Goal: Information Seeking & Learning: Check status

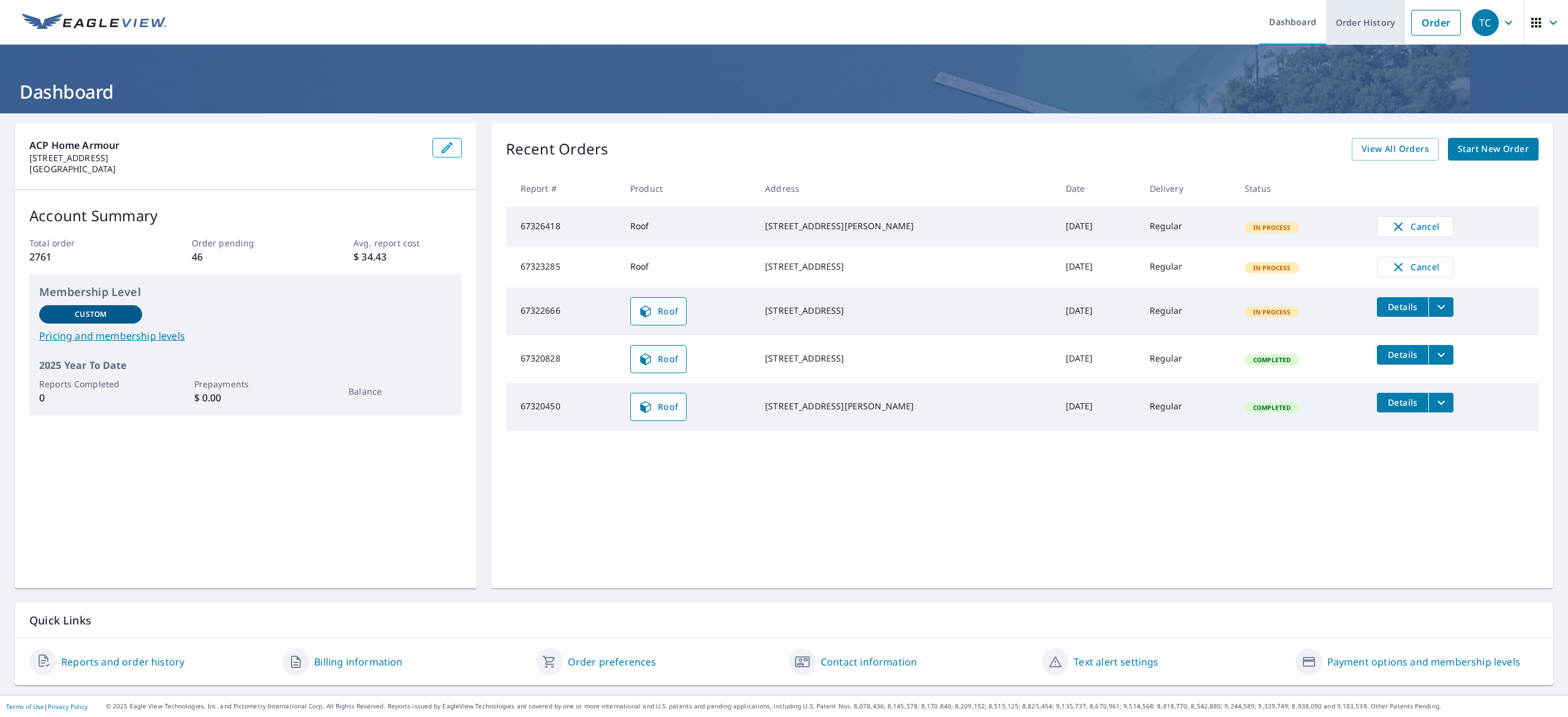
click at [1338, 22] on link "Order History" at bounding box center [1366, 23] width 79 height 45
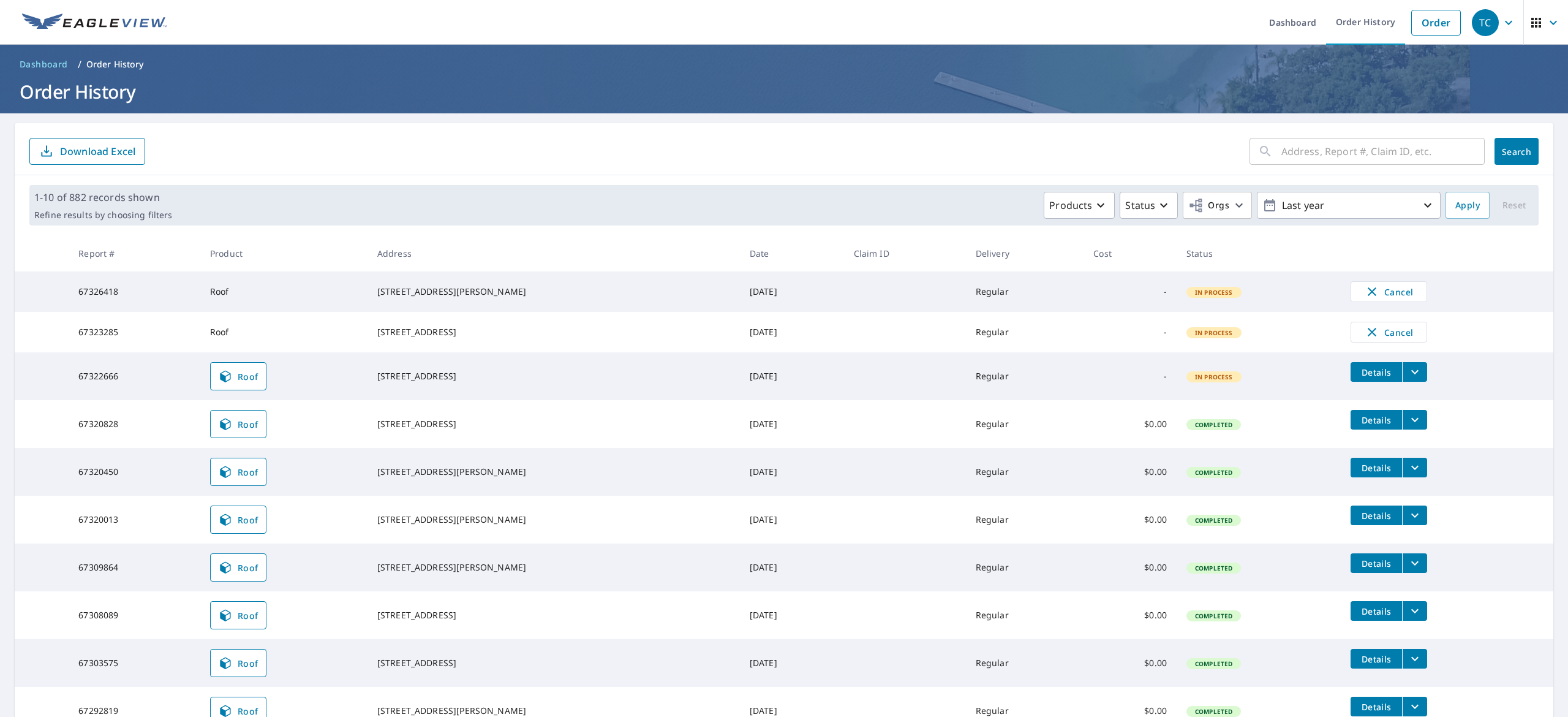
click at [587, 146] on form "​ Search Download Excel" at bounding box center [784, 151] width 1510 height 27
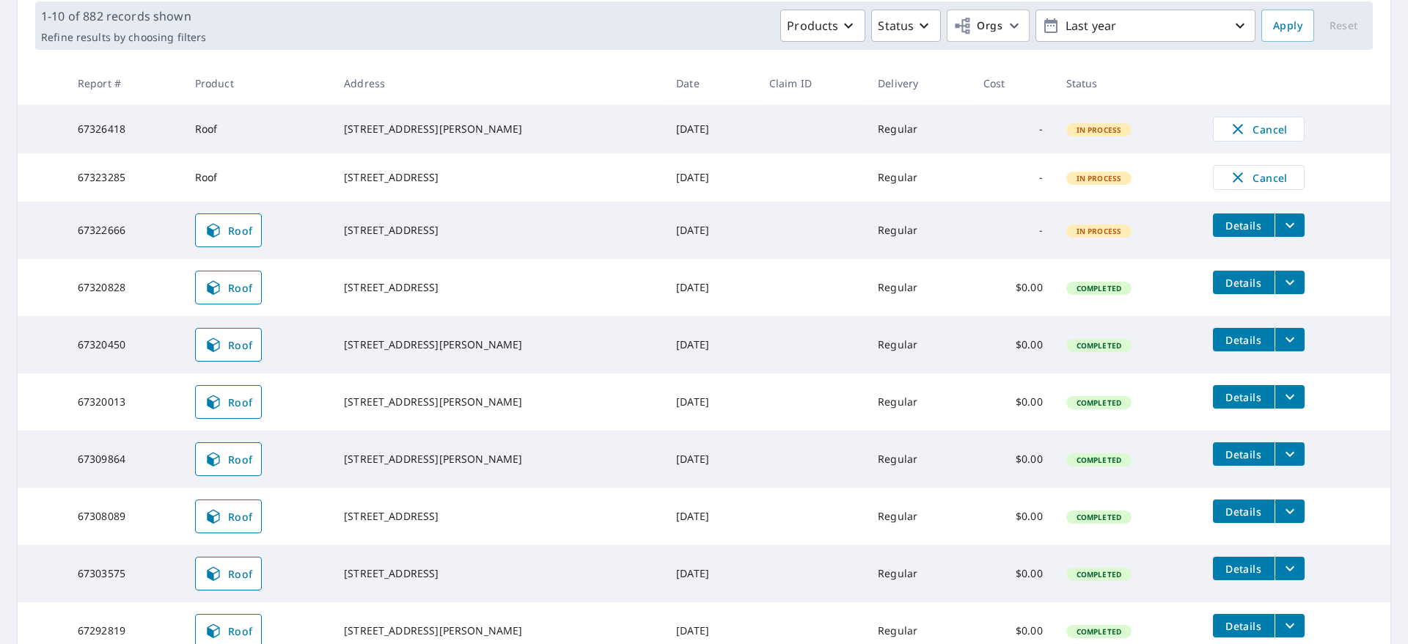
scroll to position [352, 0]
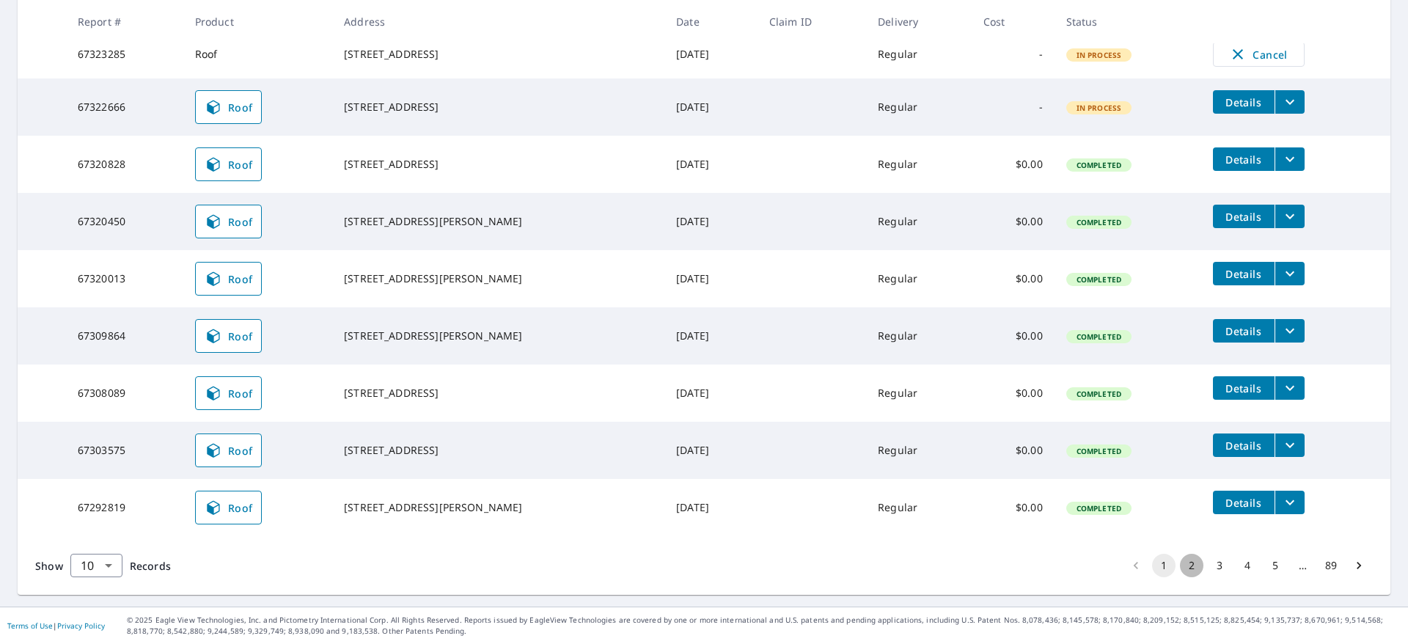
click at [1180, 564] on button "2" at bounding box center [1191, 565] width 23 height 23
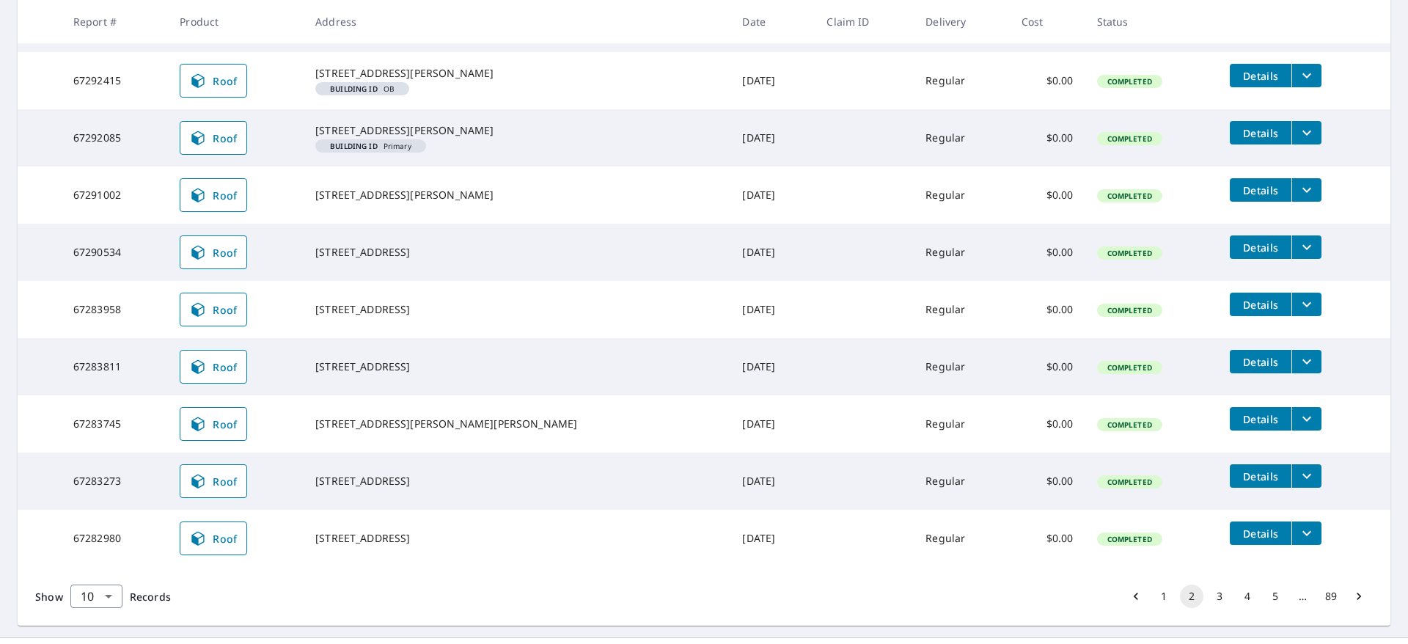
scroll to position [382, 0]
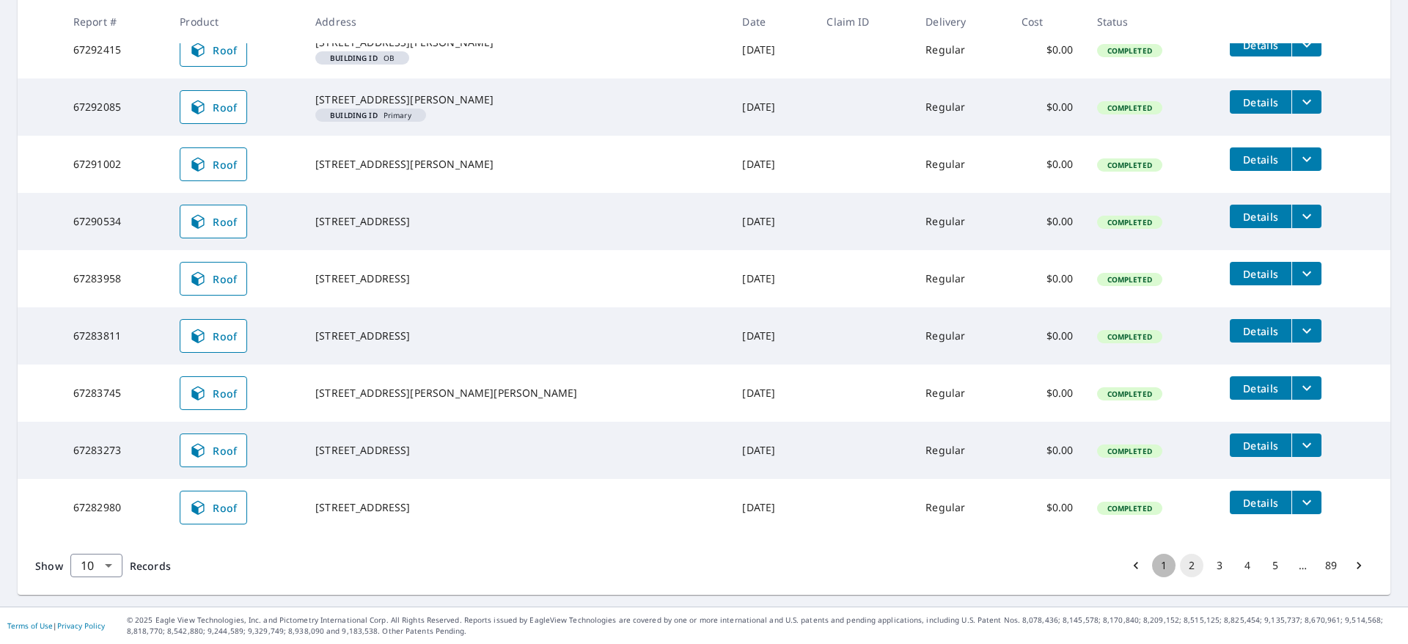
click at [1152, 565] on button "1" at bounding box center [1163, 565] width 23 height 23
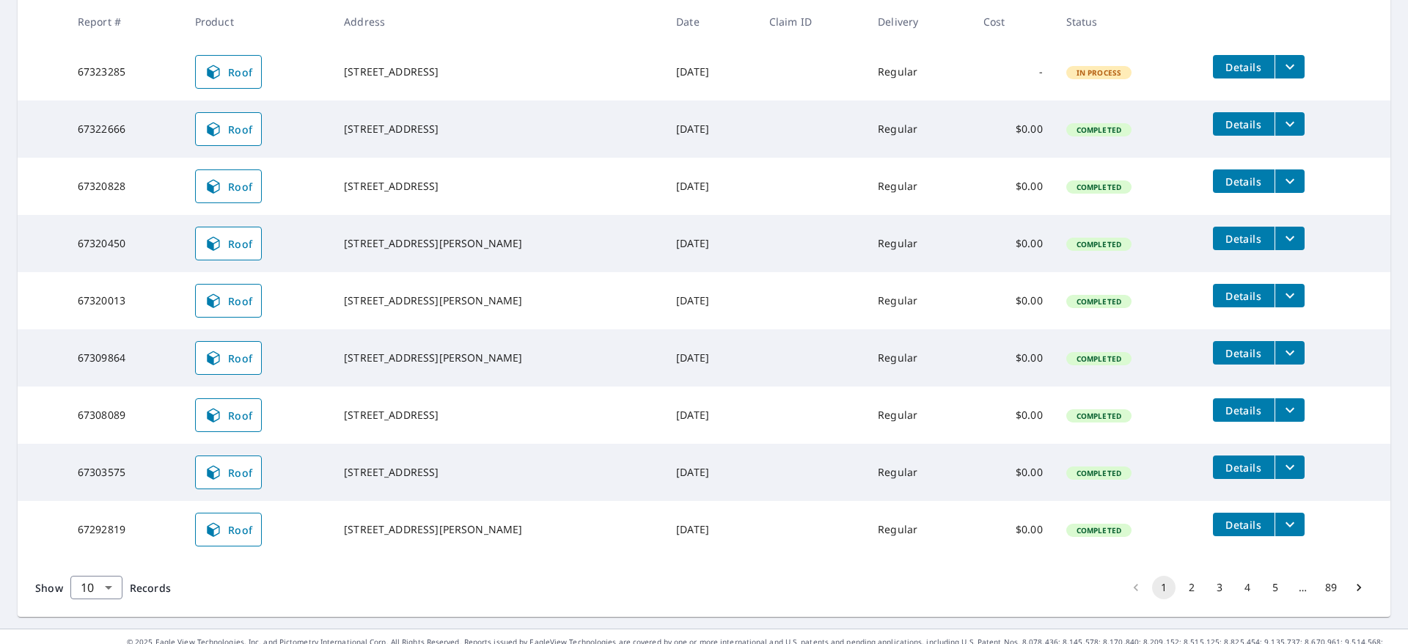
scroll to position [356, 0]
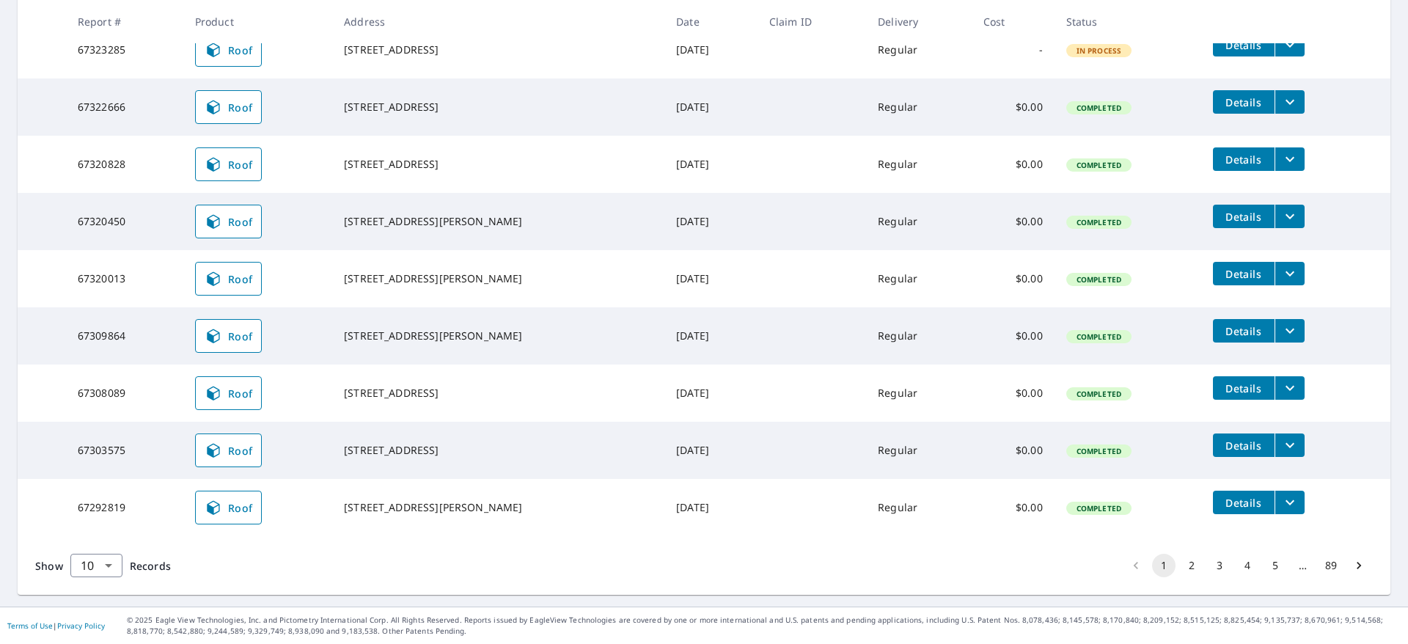
drag, startPoint x: 343, startPoint y: 444, endPoint x: 469, endPoint y: 461, distance: 126.5
click at [469, 461] on td "[STREET_ADDRESS]" at bounding box center [498, 450] width 332 height 57
copy div "[STREET_ADDRESS]"
drag, startPoint x: 69, startPoint y: 446, endPoint x: 142, endPoint y: 449, distance: 73.4
click at [142, 449] on td "67303575" at bounding box center [124, 450] width 117 height 57
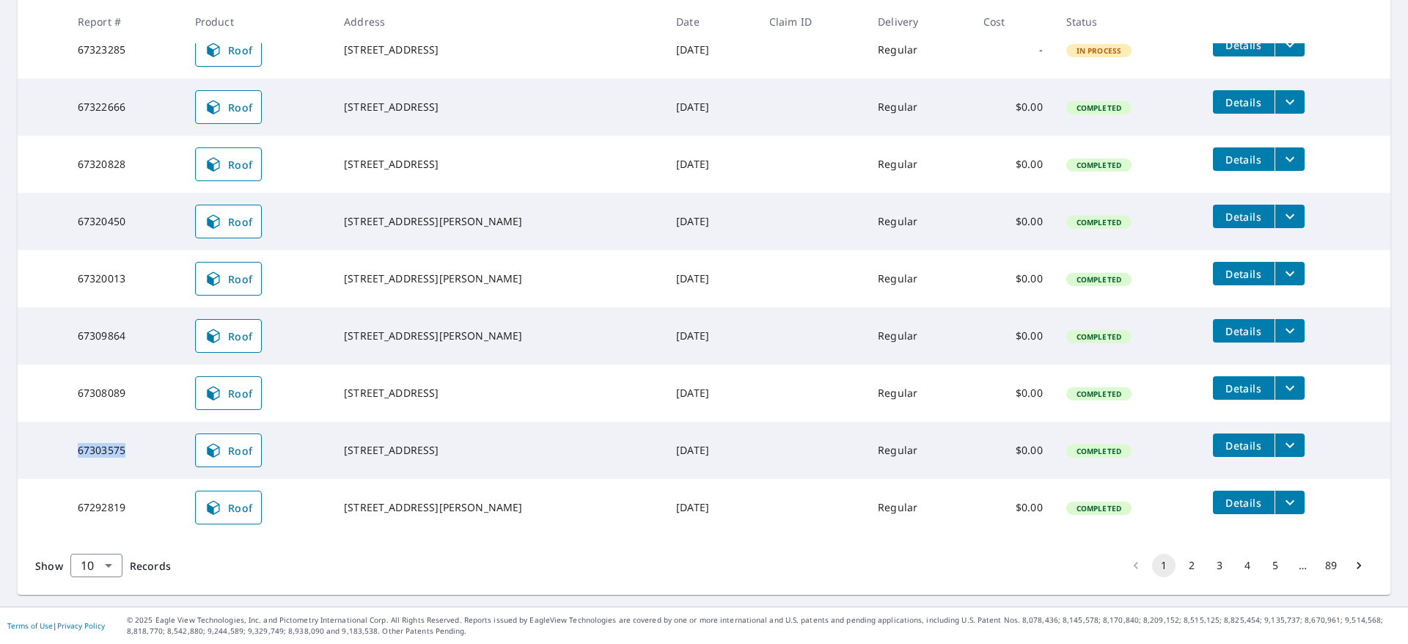
copy td "67303575"
drag, startPoint x: 439, startPoint y: 384, endPoint x: 502, endPoint y: 394, distance: 63.8
click at [502, 394] on td "[STREET_ADDRESS]" at bounding box center [498, 392] width 332 height 57
copy div "[STREET_ADDRESS]"
drag, startPoint x: 72, startPoint y: 397, endPoint x: 140, endPoint y: 398, distance: 68.2
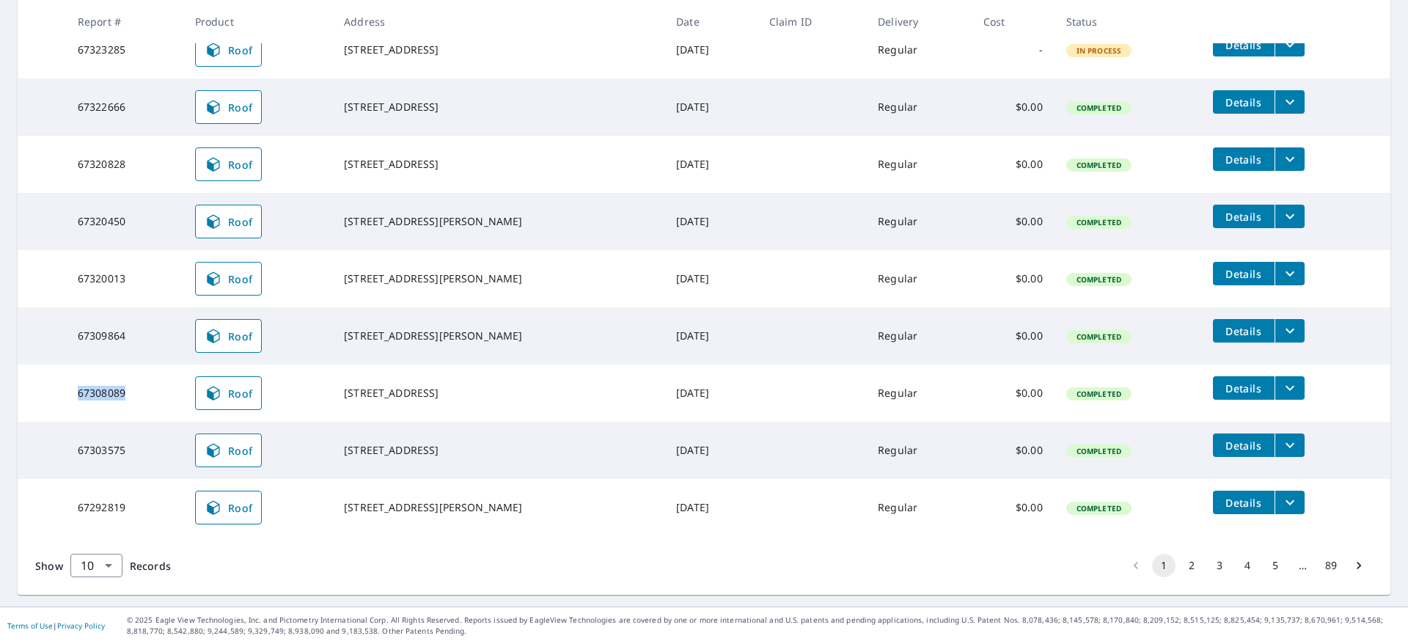
click at [139, 398] on td "67308089" at bounding box center [124, 392] width 117 height 57
copy td "67308089"
drag, startPoint x: 57, startPoint y: 328, endPoint x: 166, endPoint y: 334, distance: 109.4
click at [166, 334] on tr "67309864 Roof [STREET_ADDRESS][PERSON_NAME] [DATE] Regular $0.00 Completed Deta…" at bounding box center [704, 335] width 1373 height 57
copy tr "67309864"
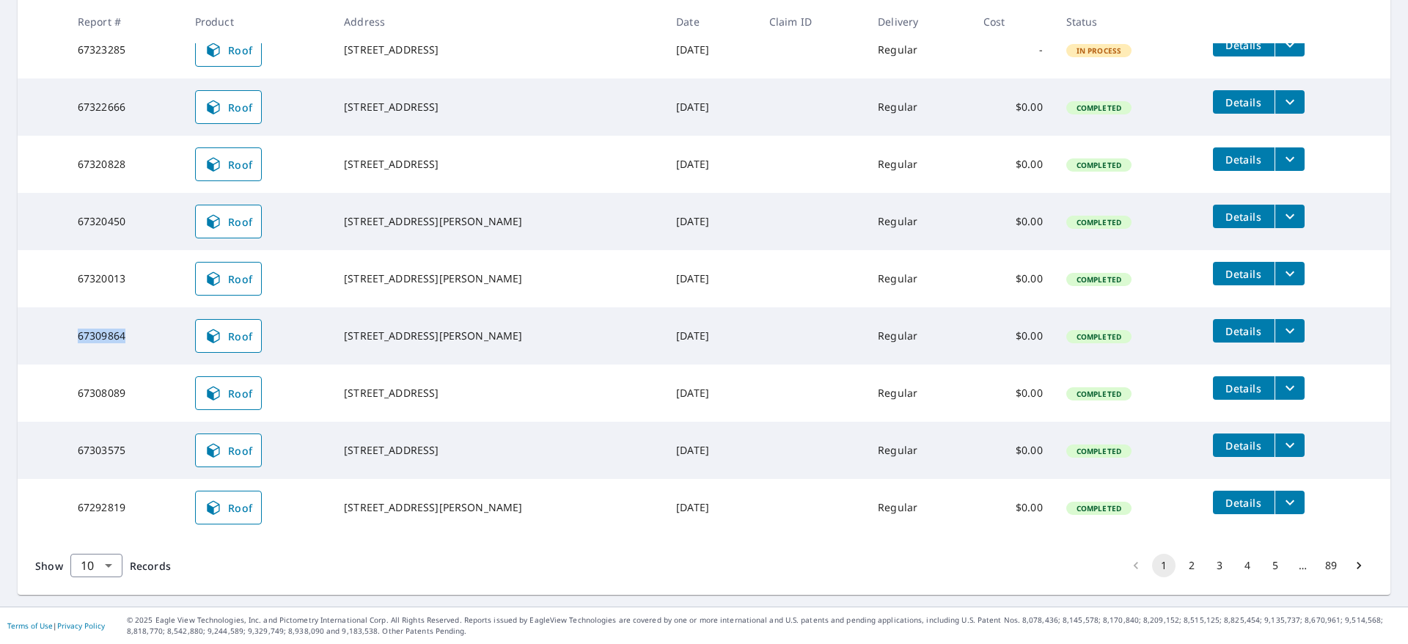
drag, startPoint x: 342, startPoint y: 329, endPoint x: 463, endPoint y: 346, distance: 121.6
click at [463, 346] on td "[STREET_ADDRESS][PERSON_NAME]" at bounding box center [498, 335] width 332 height 57
copy div "[STREET_ADDRESS][PERSON_NAME]"
drag, startPoint x: 342, startPoint y: 271, endPoint x: 546, endPoint y: 290, distance: 205.5
click at [546, 290] on td "[STREET_ADDRESS][PERSON_NAME]" at bounding box center [498, 278] width 332 height 57
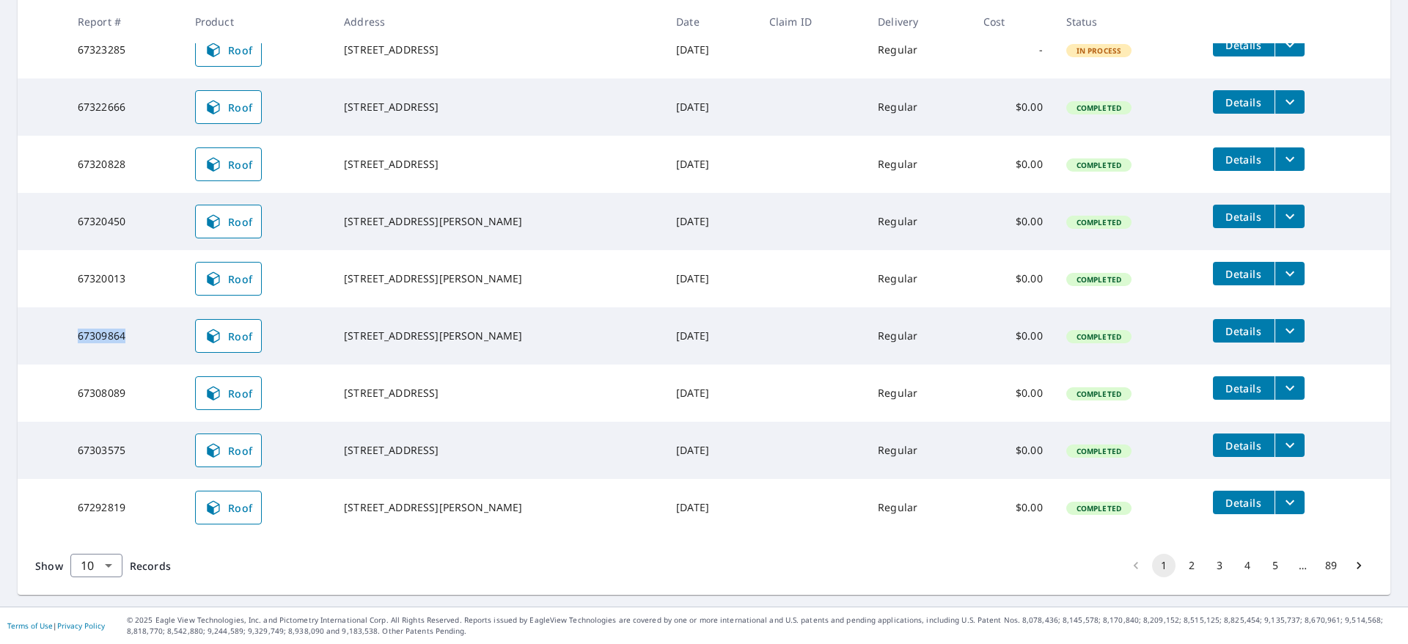
copy div "[STREET_ADDRESS][PERSON_NAME]"
drag, startPoint x: 337, startPoint y: 211, endPoint x: 491, endPoint y: 231, distance: 155.3
click at [491, 230] on td "[STREET_ADDRESS][PERSON_NAME]" at bounding box center [498, 221] width 332 height 57
copy div "[STREET_ADDRESS][PERSON_NAME]"
drag, startPoint x: 64, startPoint y: 220, endPoint x: 147, endPoint y: 221, distance: 83.6
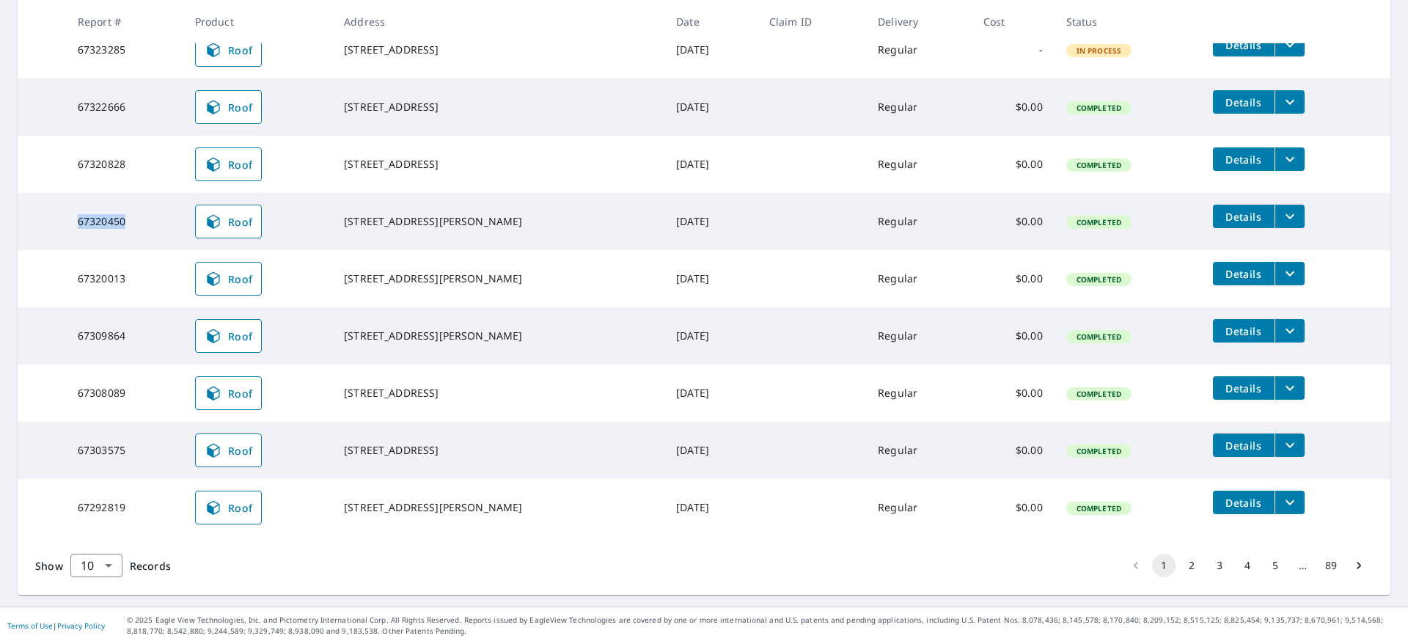
click at [147, 221] on tr "67320450 Roof [STREET_ADDRESS] [DATE] Regular $0.00 Completed Details" at bounding box center [704, 221] width 1373 height 57
copy tr "67320450"
drag, startPoint x: 57, startPoint y: 284, endPoint x: 156, endPoint y: 285, distance: 99.0
click at [156, 285] on tr "67320013 Roof [STREET_ADDRESS][PERSON_NAME] [DATE] Regular $0.00 Completed Deta…" at bounding box center [704, 278] width 1373 height 57
copy tr "67320013"
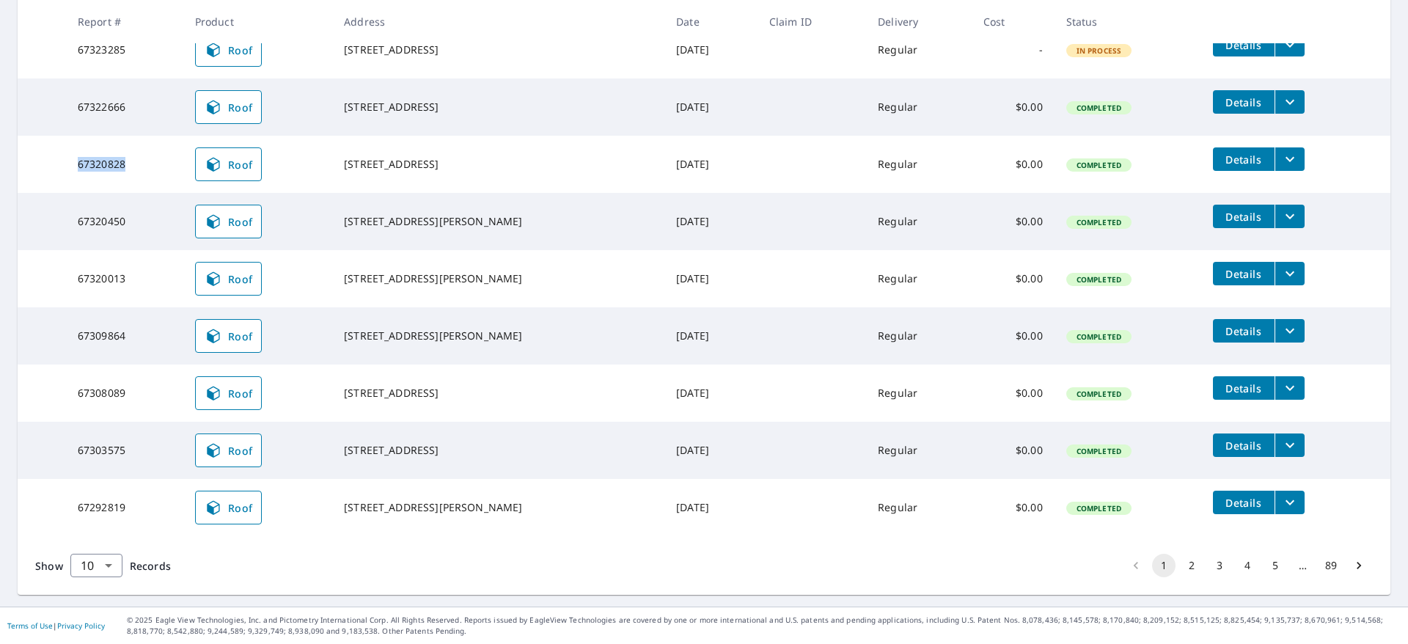
drag, startPoint x: 73, startPoint y: 168, endPoint x: 155, endPoint y: 169, distance: 82.2
click at [155, 169] on td "67320828" at bounding box center [124, 164] width 117 height 57
drag, startPoint x: 342, startPoint y: 153, endPoint x: 487, endPoint y: 177, distance: 147.1
click at [487, 177] on td "[STREET_ADDRESS]" at bounding box center [498, 164] width 332 height 57
drag, startPoint x: 71, startPoint y: 101, endPoint x: 158, endPoint y: 109, distance: 86.8
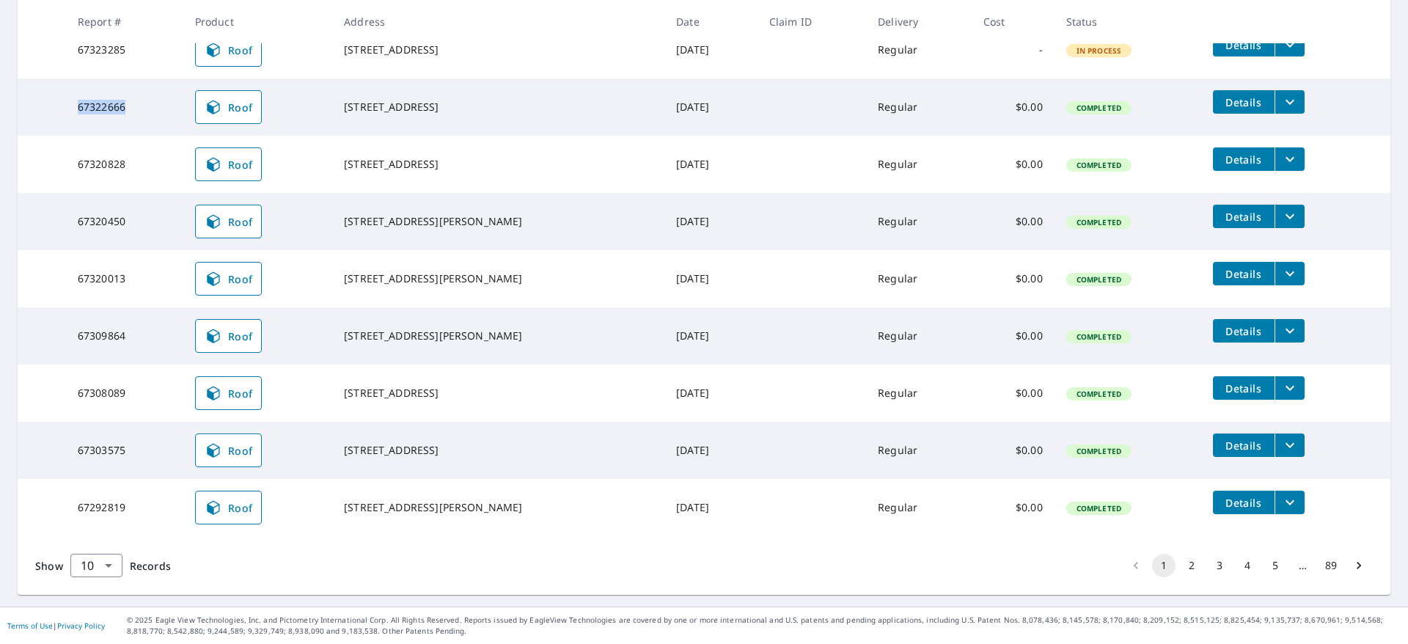
click at [158, 109] on td "67322666" at bounding box center [124, 106] width 117 height 57
drag, startPoint x: 354, startPoint y: 102, endPoint x: 524, endPoint y: 115, distance: 170.7
click at [524, 115] on td "[STREET_ADDRESS]" at bounding box center [498, 106] width 332 height 57
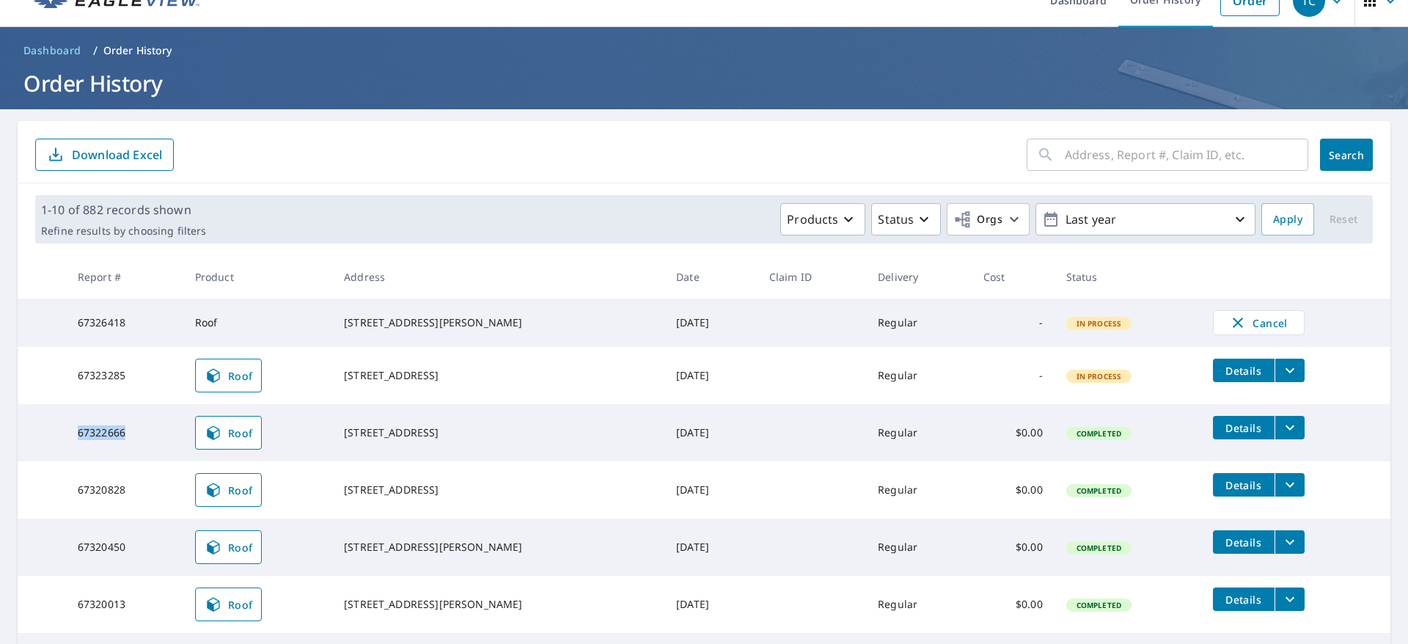
drag, startPoint x: 339, startPoint y: 371, endPoint x: 519, endPoint y: 384, distance: 180.2
click at [519, 384] on td "[STREET_ADDRESS]" at bounding box center [498, 375] width 332 height 57
drag, startPoint x: 70, startPoint y: 371, endPoint x: 153, endPoint y: 375, distance: 83.0
click at [153, 375] on td "67323285" at bounding box center [124, 375] width 117 height 57
drag, startPoint x: 348, startPoint y: 320, endPoint x: 499, endPoint y: 339, distance: 152.9
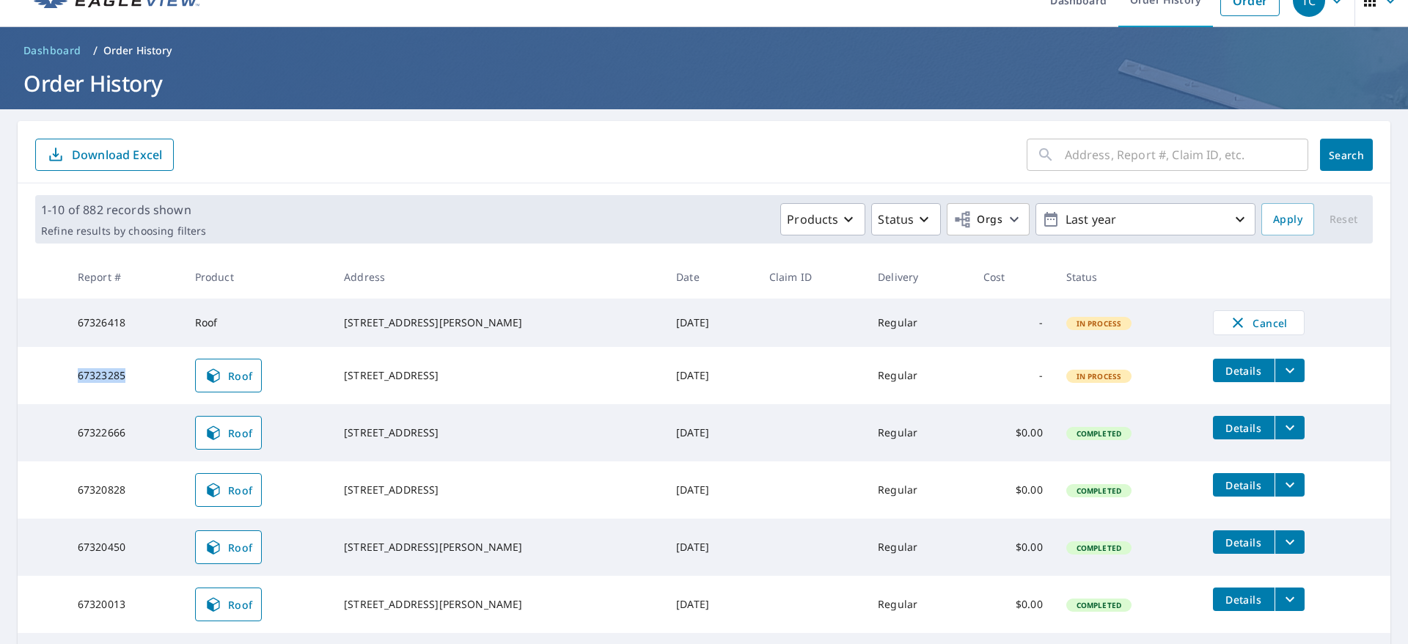
click at [499, 330] on div "[STREET_ADDRESS][PERSON_NAME]" at bounding box center [498, 322] width 309 height 15
drag, startPoint x: 64, startPoint y: 326, endPoint x: 150, endPoint y: 329, distance: 86.6
click at [150, 329] on tr "67326418 Roof [STREET_ADDRESS][PERSON_NAME] [DATE] Regular - In Process Cancel" at bounding box center [704, 322] width 1373 height 48
drag, startPoint x: 349, startPoint y: 312, endPoint x: 485, endPoint y: 312, distance: 136.4
click at [485, 315] on div "[STREET_ADDRESS][PERSON_NAME]" at bounding box center [498, 322] width 309 height 15
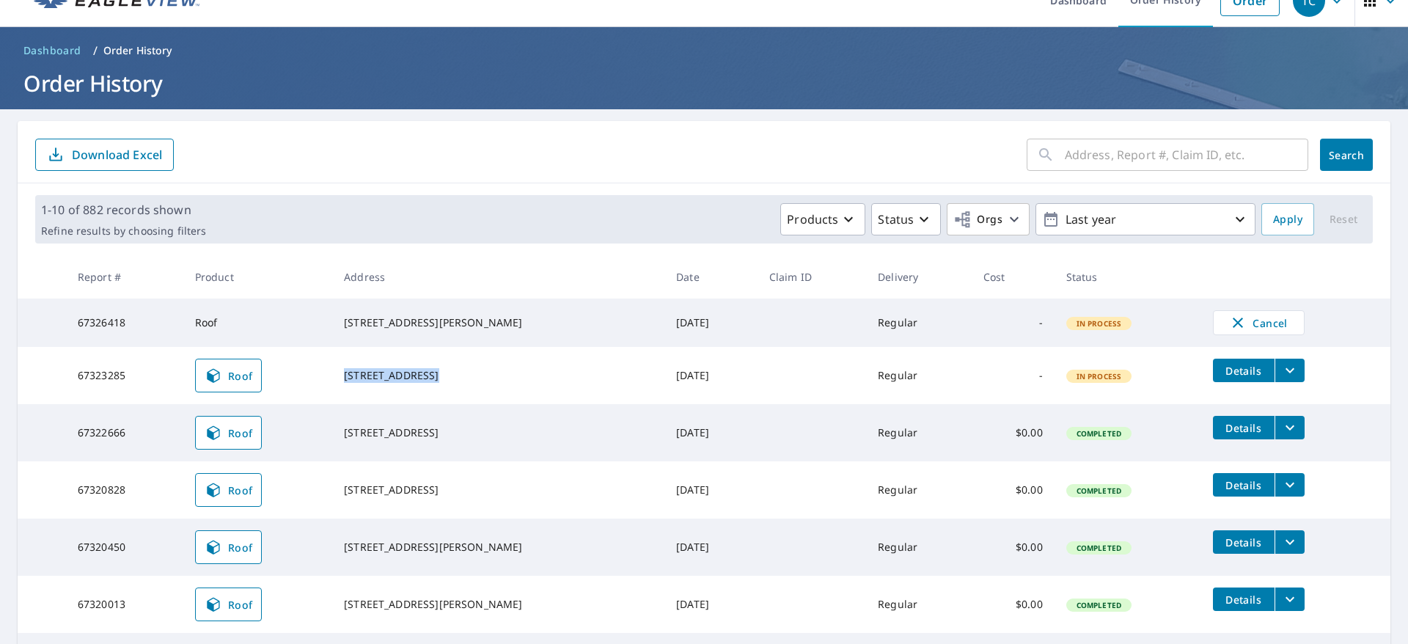
drag, startPoint x: 326, startPoint y: 370, endPoint x: 535, endPoint y: 368, distance: 209.0
click at [535, 368] on tr "67323285 Roof [STREET_ADDRESS] [DATE] Regular - In Process Details" at bounding box center [704, 375] width 1373 height 57
drag, startPoint x: 341, startPoint y: 430, endPoint x: 465, endPoint y: 427, distance: 124.0
click at [465, 427] on td "[STREET_ADDRESS]" at bounding box center [498, 432] width 332 height 57
drag, startPoint x: 344, startPoint y: 488, endPoint x: 478, endPoint y: 485, distance: 134.3
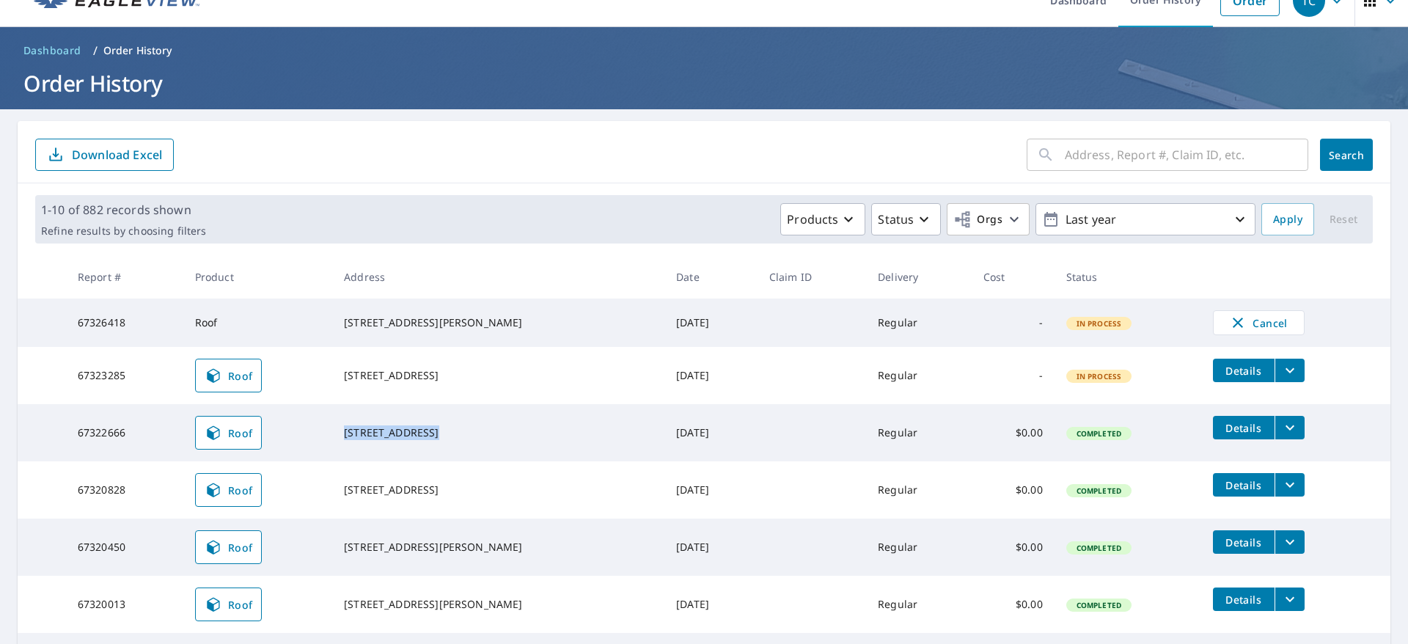
click at [478, 485] on td "[STREET_ADDRESS]" at bounding box center [498, 489] width 332 height 57
drag, startPoint x: 342, startPoint y: 543, endPoint x: 533, endPoint y: 538, distance: 191.5
click at [533, 538] on td "[STREET_ADDRESS][PERSON_NAME]" at bounding box center [498, 547] width 332 height 57
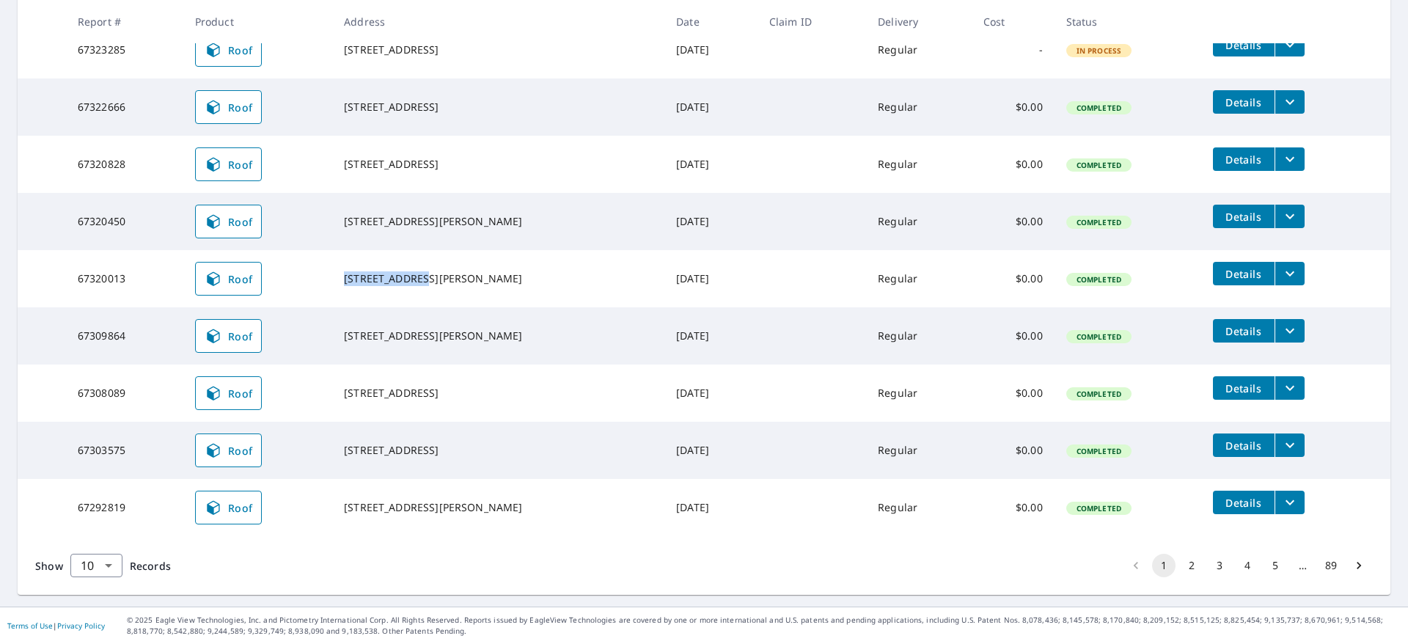
drag, startPoint x: 328, startPoint y: 268, endPoint x: 508, endPoint y: 263, distance: 179.8
click at [508, 263] on tr "67320013 Roof [STREET_ADDRESS][PERSON_NAME] [DATE] Regular $0.00 Completed Deta…" at bounding box center [704, 278] width 1373 height 57
drag, startPoint x: 342, startPoint y: 323, endPoint x: 519, endPoint y: 326, distance: 177.5
click at [519, 326] on td "[STREET_ADDRESS][PERSON_NAME]" at bounding box center [498, 335] width 332 height 57
drag, startPoint x: 344, startPoint y: 382, endPoint x: 557, endPoint y: 373, distance: 212.9
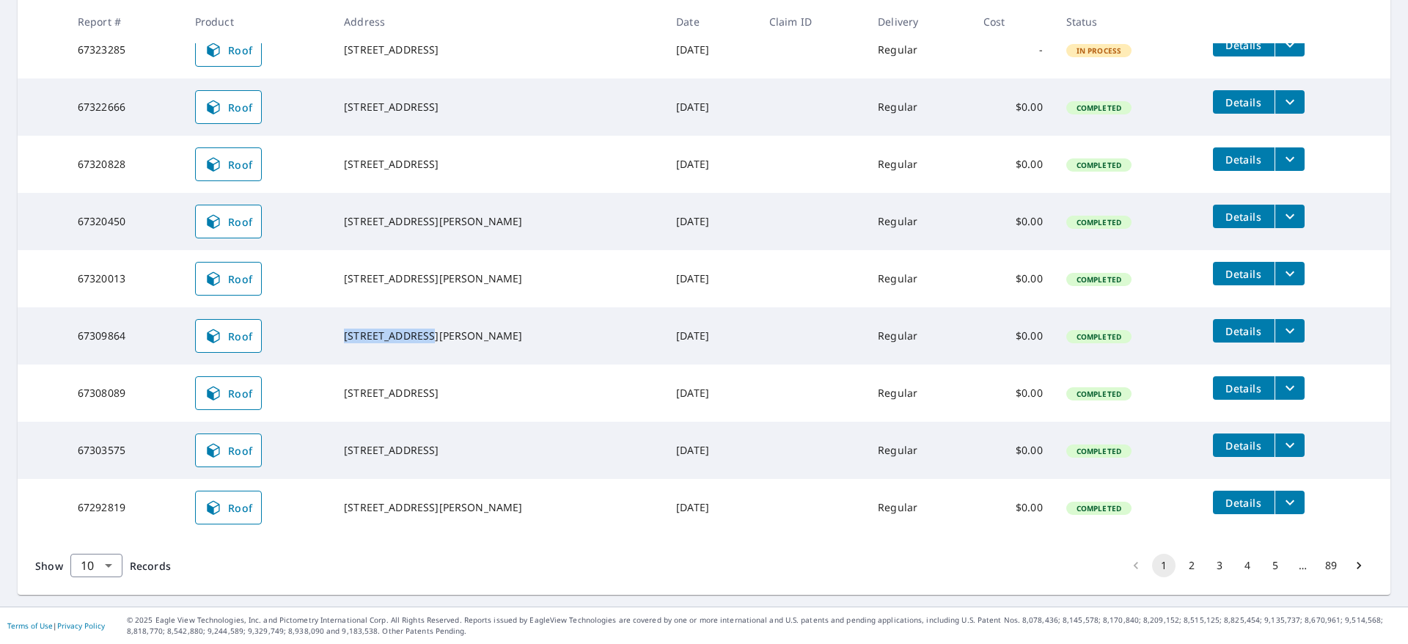
click at [557, 373] on td "[STREET_ADDRESS]" at bounding box center [498, 392] width 332 height 57
drag, startPoint x: 343, startPoint y: 441, endPoint x: 499, endPoint y: 435, distance: 156.3
click at [499, 435] on td "[STREET_ADDRESS]" at bounding box center [498, 450] width 332 height 57
click at [37, 315] on td at bounding box center [42, 335] width 48 height 57
click at [1130, 321] on td "Completed" at bounding box center [1128, 335] width 147 height 57
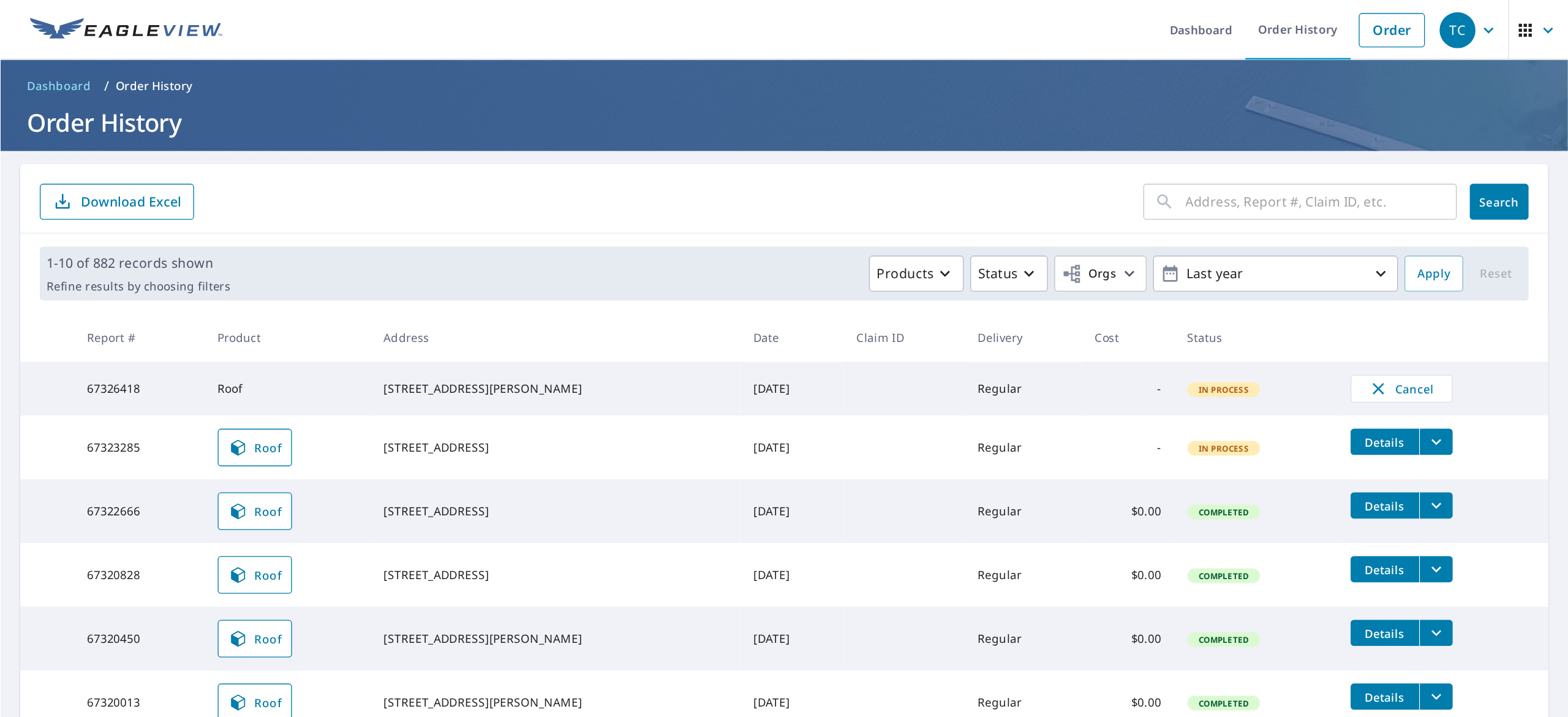
scroll to position [184, 0]
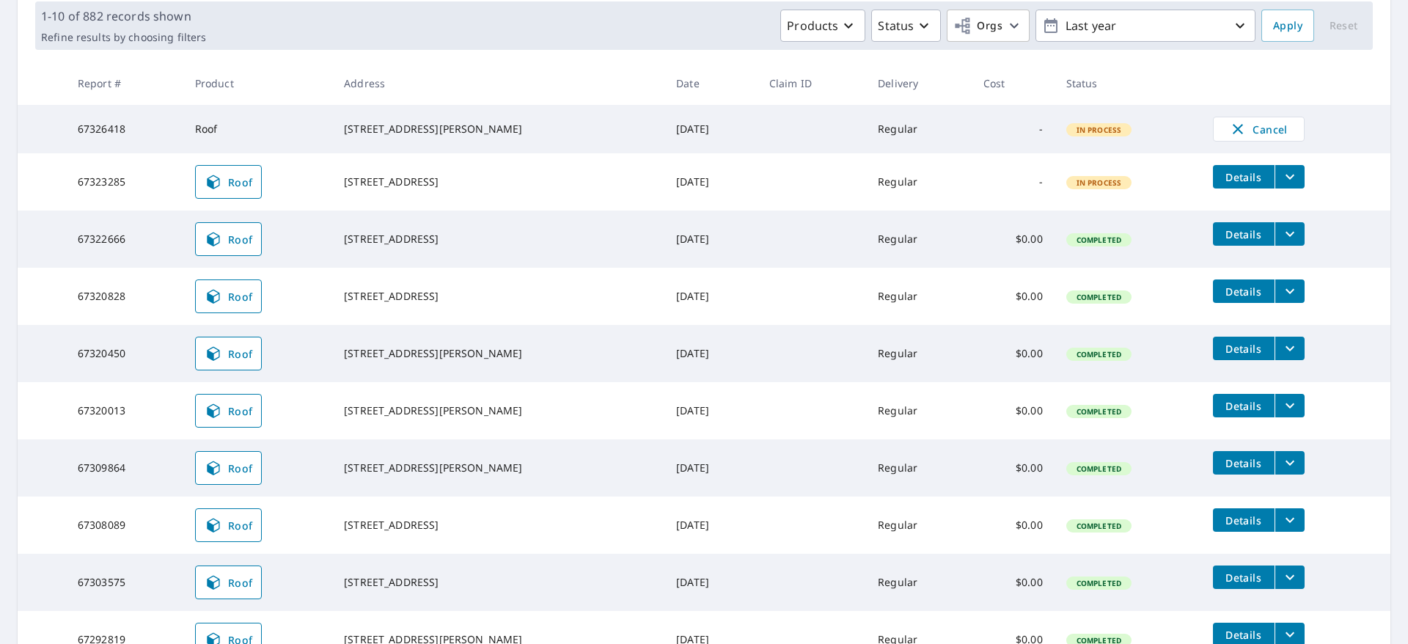
click at [584, 26] on div "Products Status Orgs Last year" at bounding box center [734, 26] width 1044 height 32
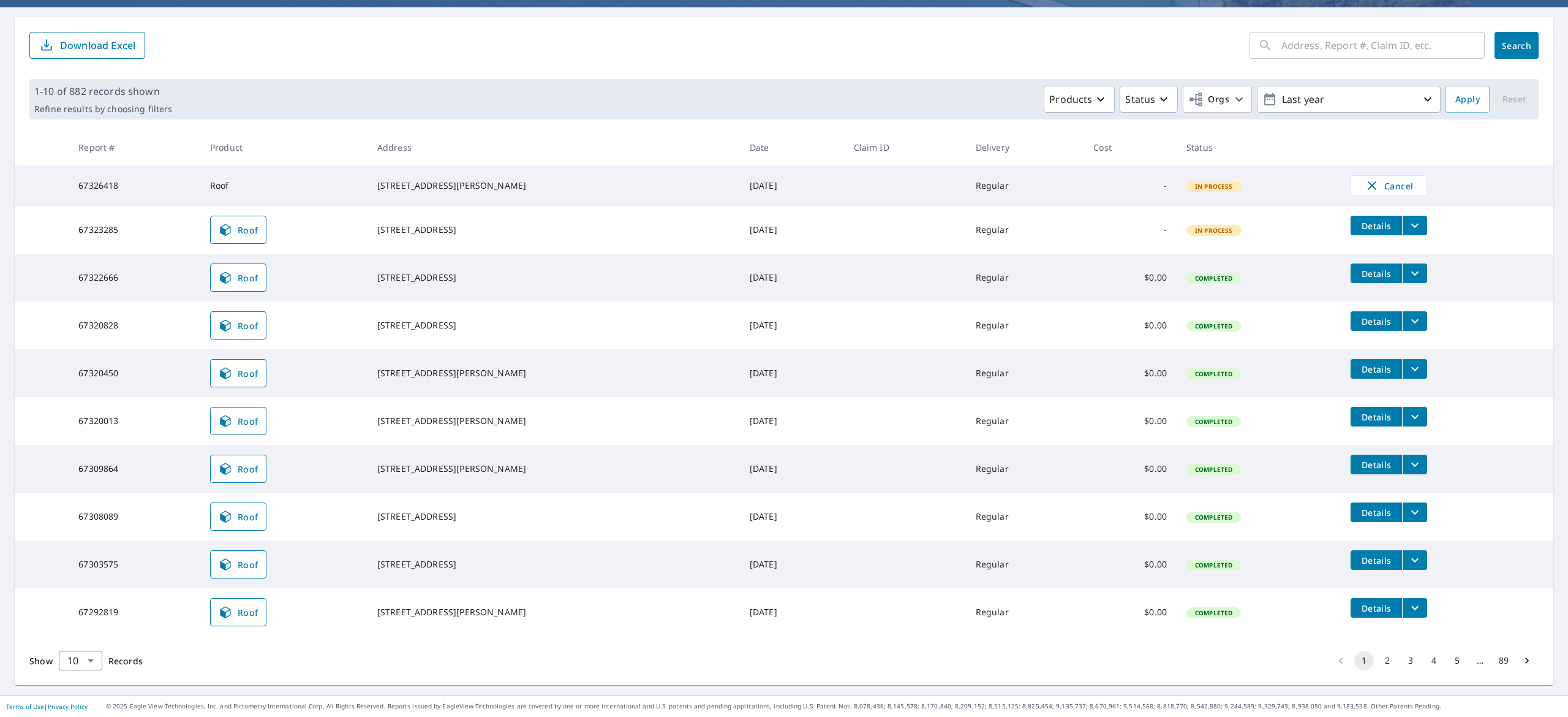
scroll to position [114, 0]
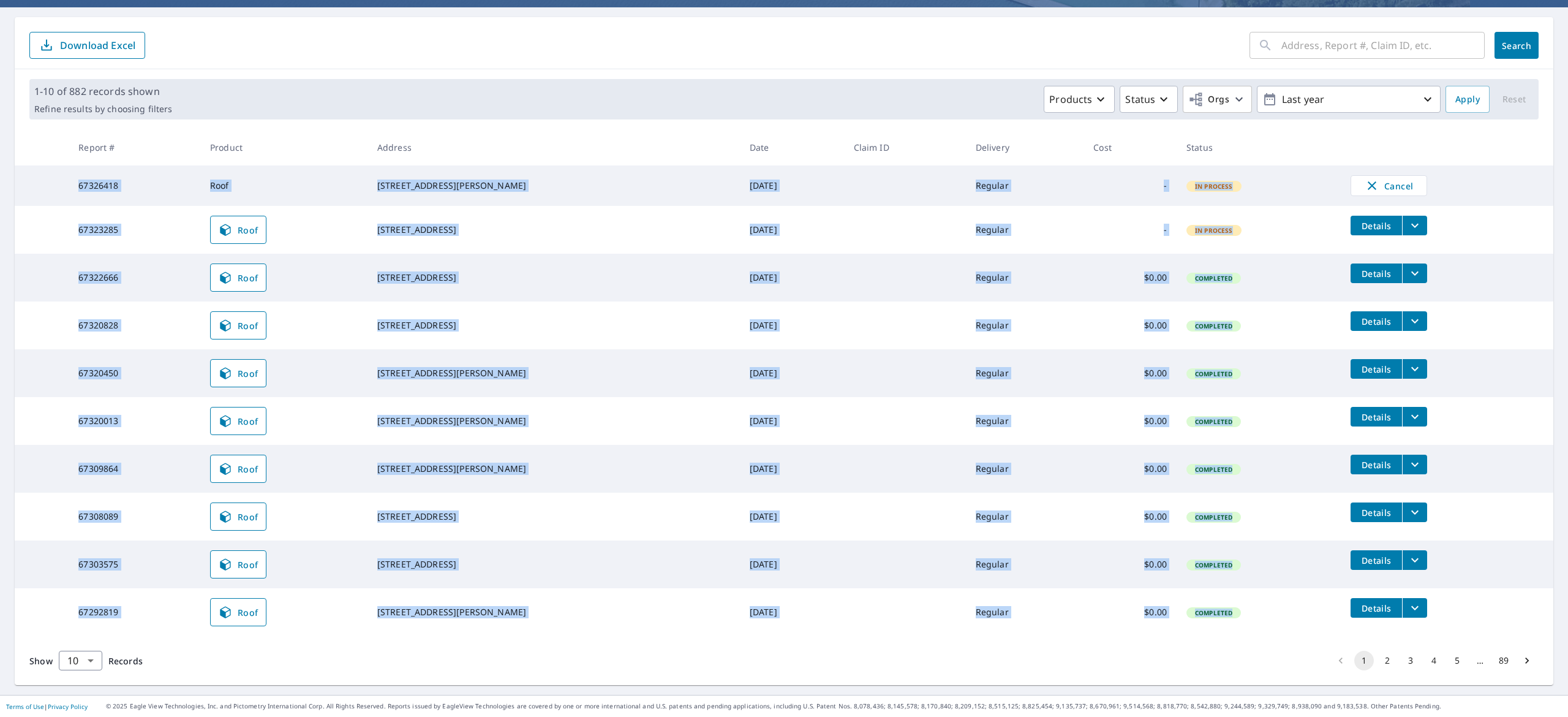
drag, startPoint x: 68, startPoint y: 173, endPoint x: 1239, endPoint y: 615, distance: 1251.6
click at [1239, 615] on tbody "67326418 Roof [STREET_ADDRESS][PERSON_NAME] [DATE] Regular - In Process Cancel …" at bounding box center [784, 400] width 1539 height 470
click at [1378, 659] on button "2" at bounding box center [1387, 660] width 19 height 19
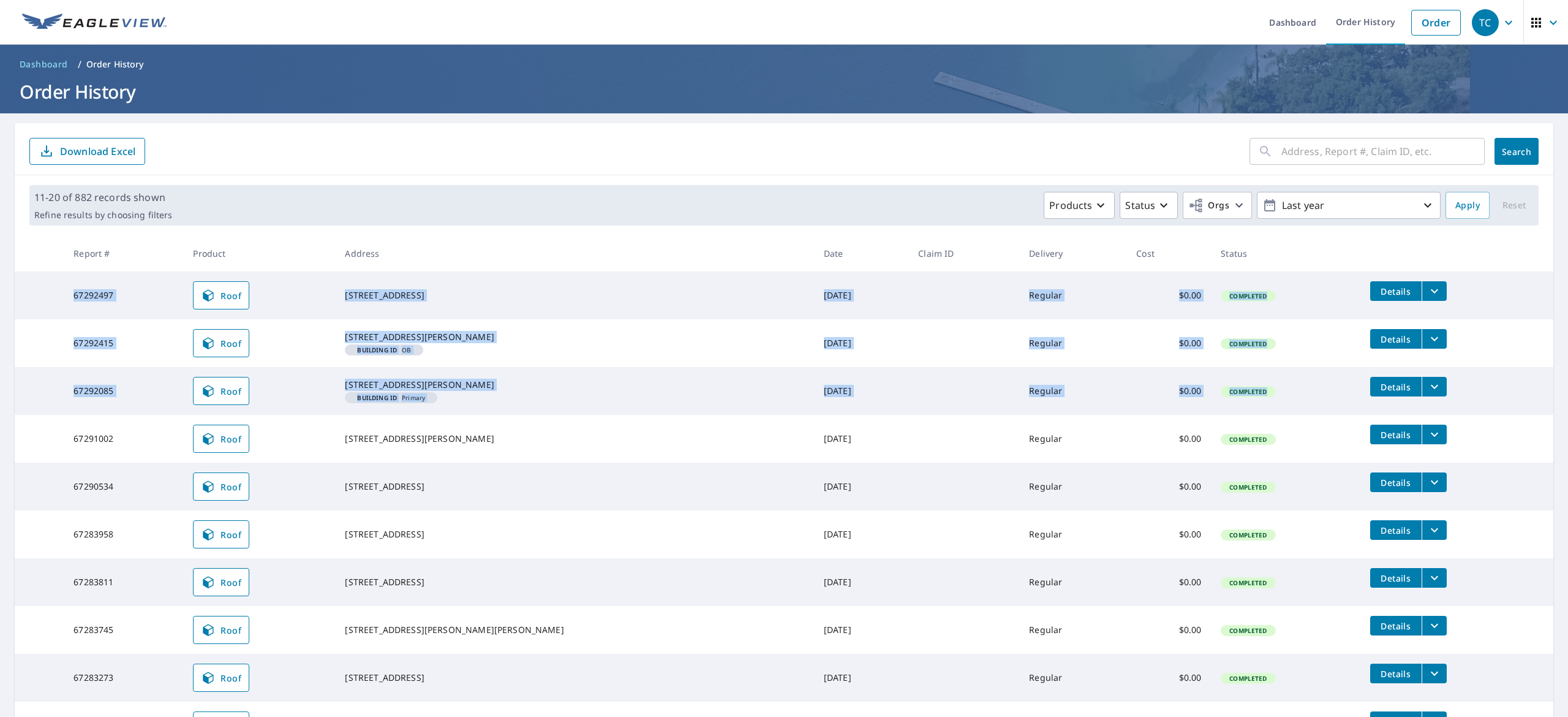
drag, startPoint x: 77, startPoint y: 291, endPoint x: 1229, endPoint y: 410, distance: 1158.1
click at [1229, 410] on tbody "67292497 Roof [STREET_ADDRESS] [DATE] Regular $0.00 Completed Details 67292415 …" at bounding box center [784, 511] width 1539 height 478
